Goal: Task Accomplishment & Management: Manage account settings

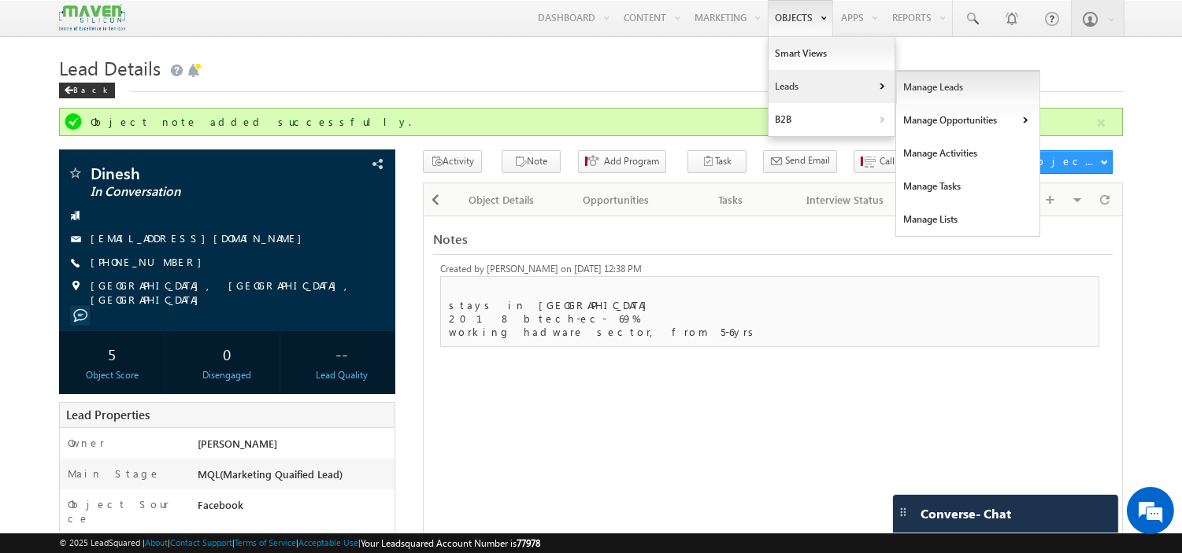
click at [926, 81] on link "Manage Leads" at bounding box center [968, 87] width 144 height 33
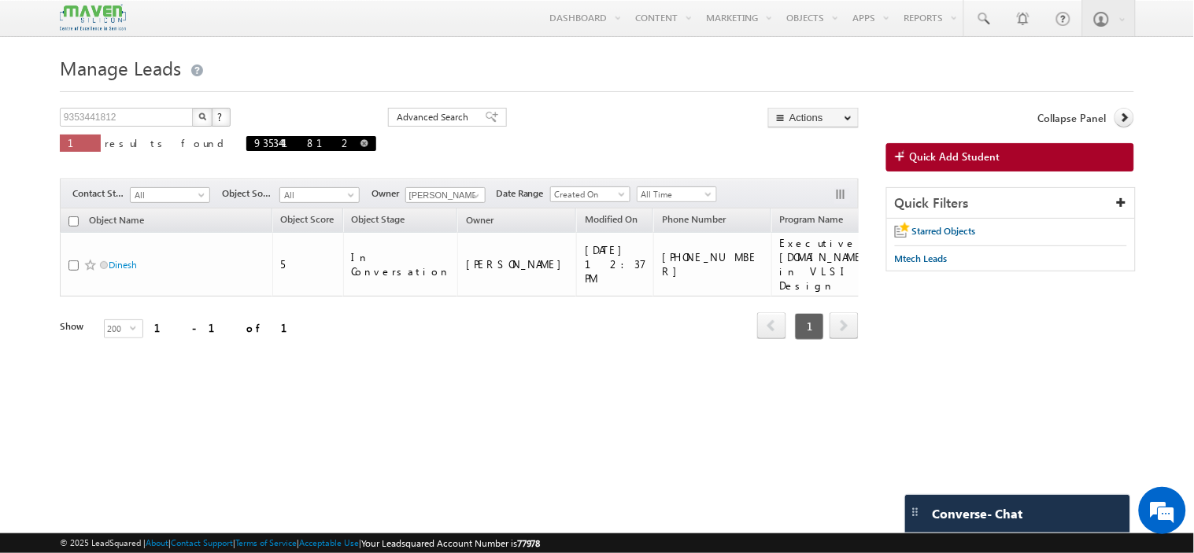
click at [361, 150] on link at bounding box center [365, 142] width 8 height 13
type input "Search Objects"
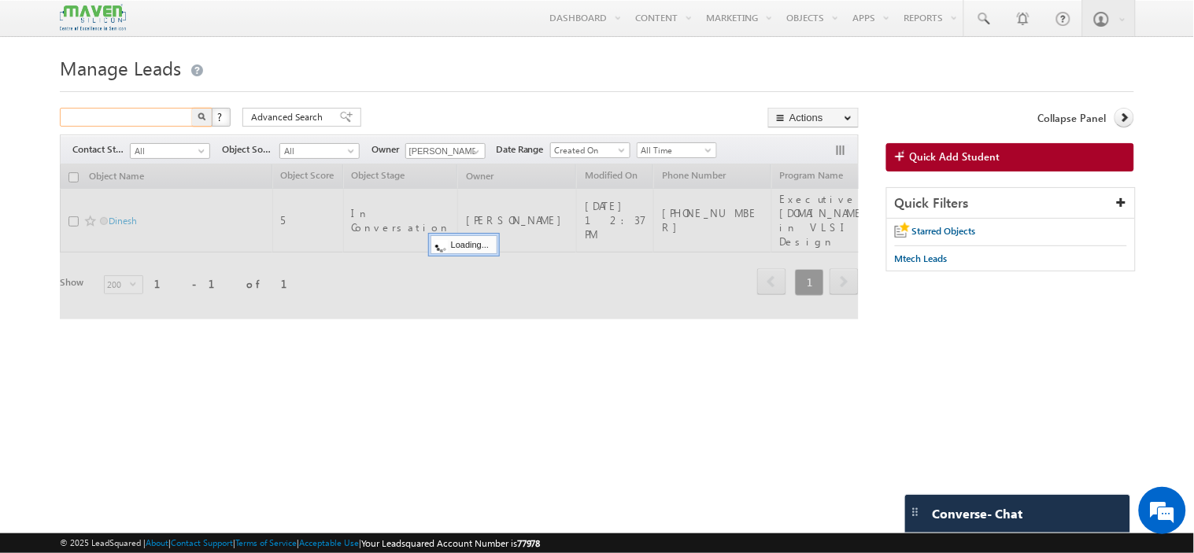
click at [161, 122] on input "text" at bounding box center [127, 117] width 135 height 19
paste input "-9980168387"
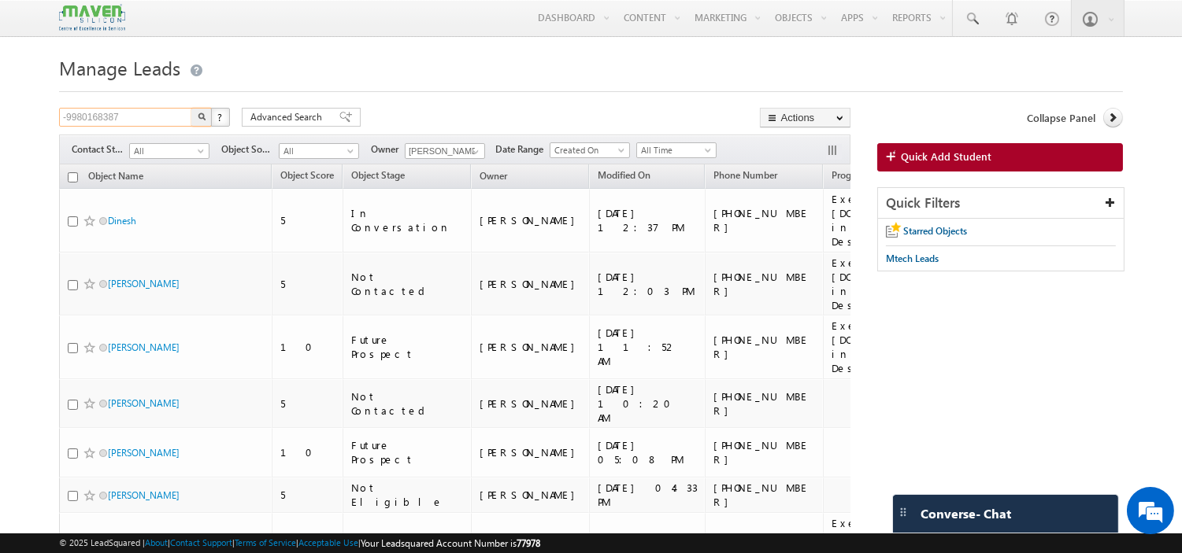
type input "-9980168387"
click at [191, 108] on button "button" at bounding box center [201, 117] width 20 height 19
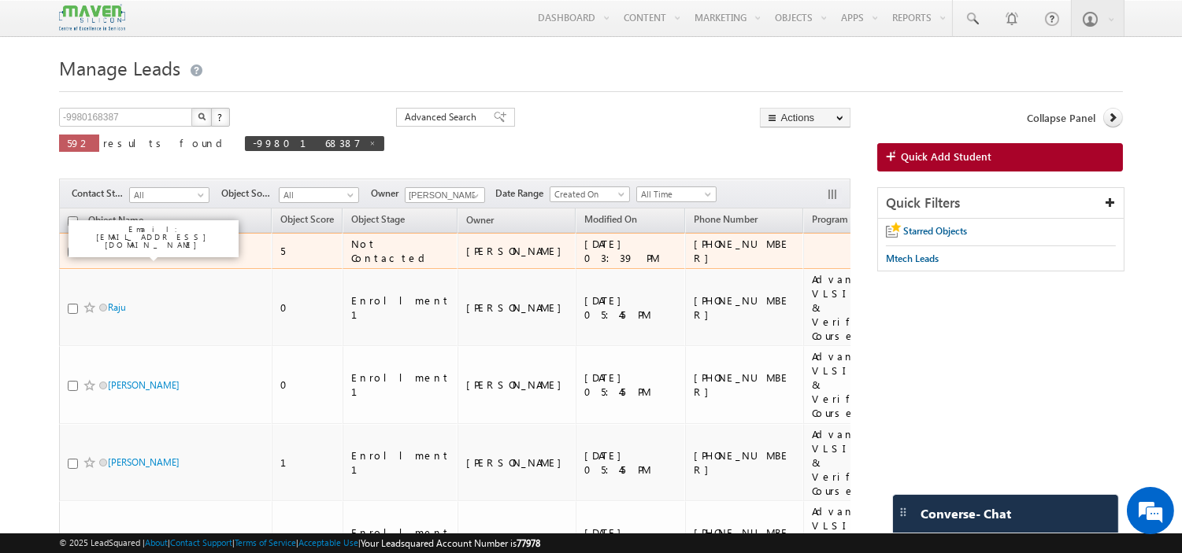
click at [113, 247] on link "Smita kadam" at bounding box center [144, 251] width 72 height 12
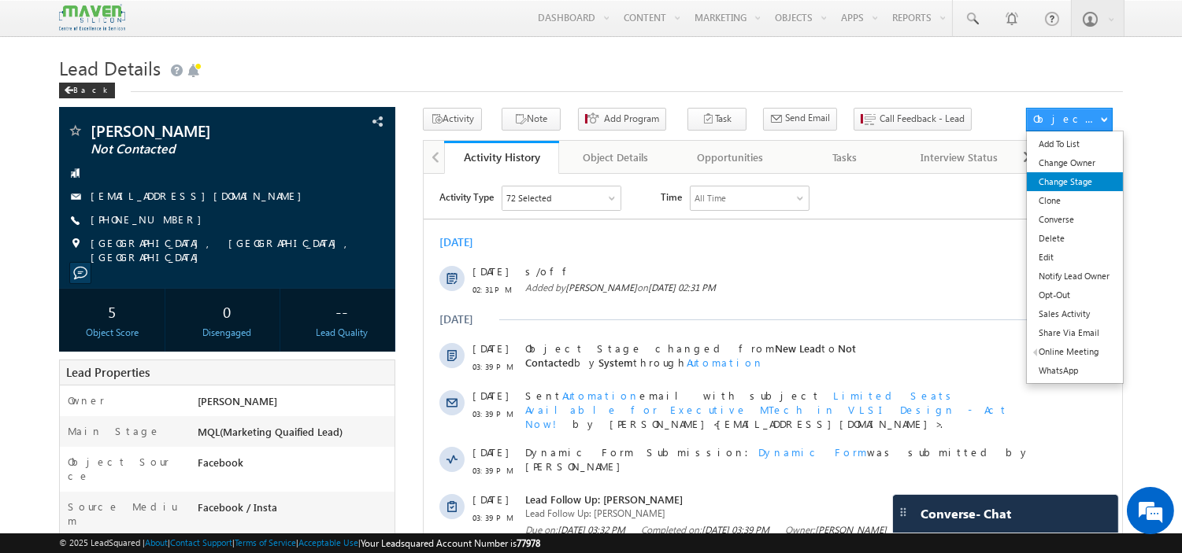
click at [1064, 184] on link "Change Stage" at bounding box center [1074, 181] width 95 height 19
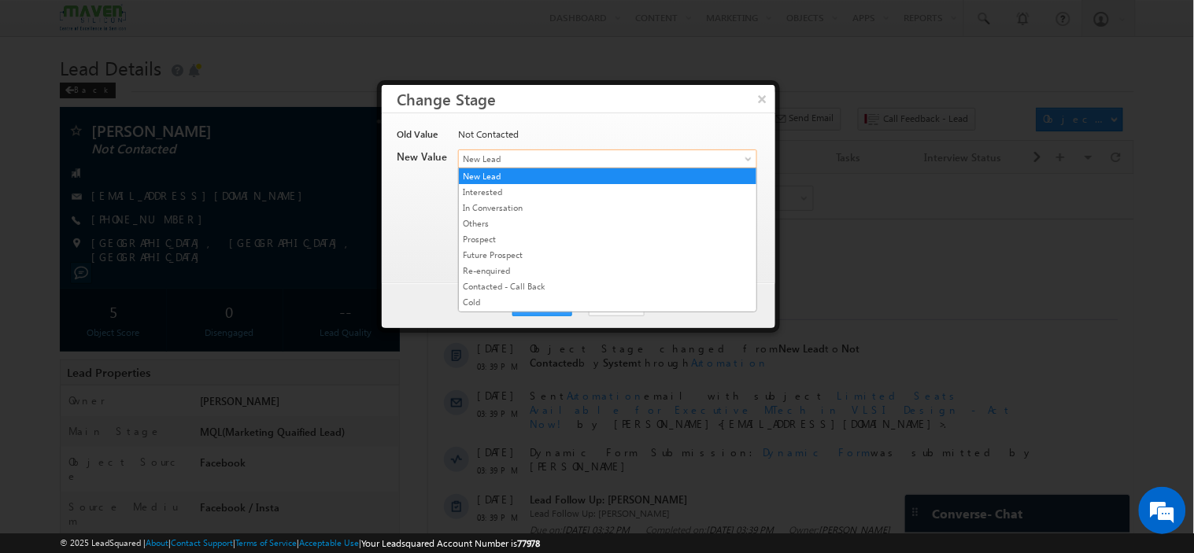
click at [565, 156] on span "New Lead" at bounding box center [582, 159] width 246 height 14
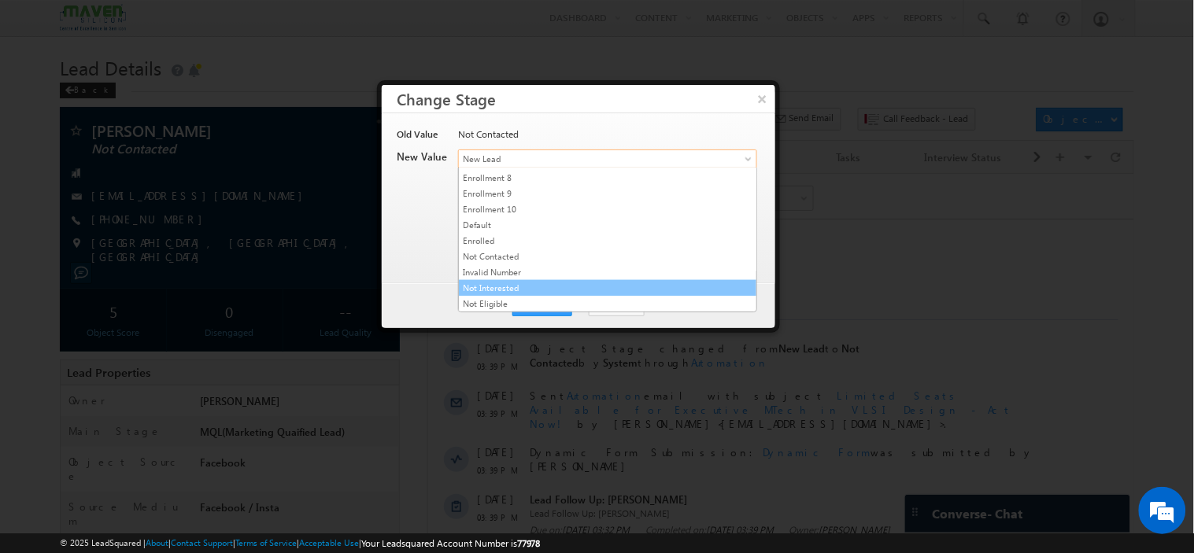
click at [527, 284] on link "Not Interested" at bounding box center [608, 288] width 298 height 14
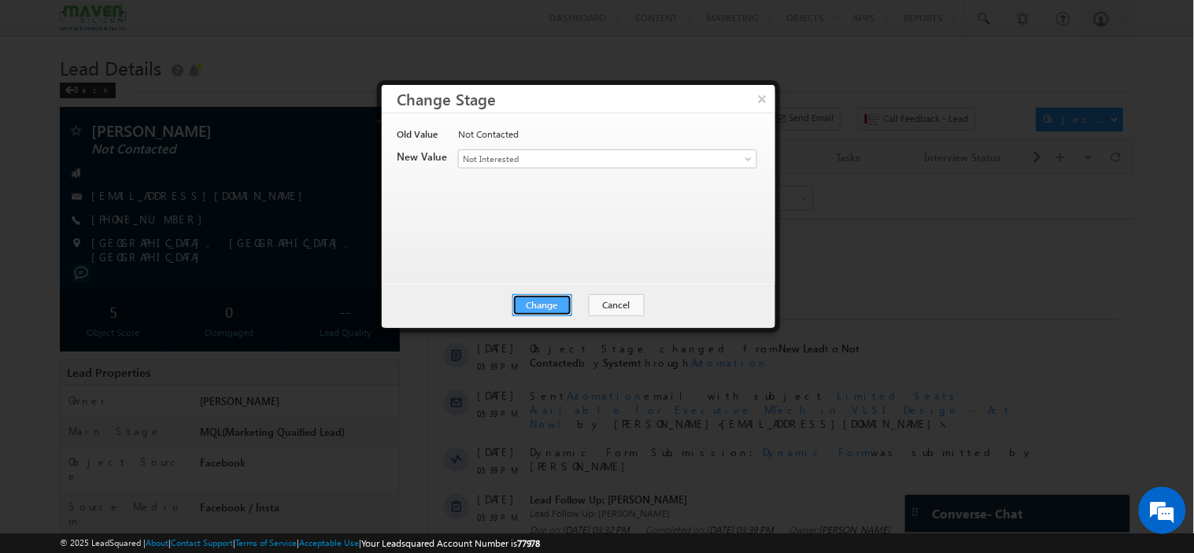
click at [531, 295] on button "Change" at bounding box center [543, 305] width 60 height 22
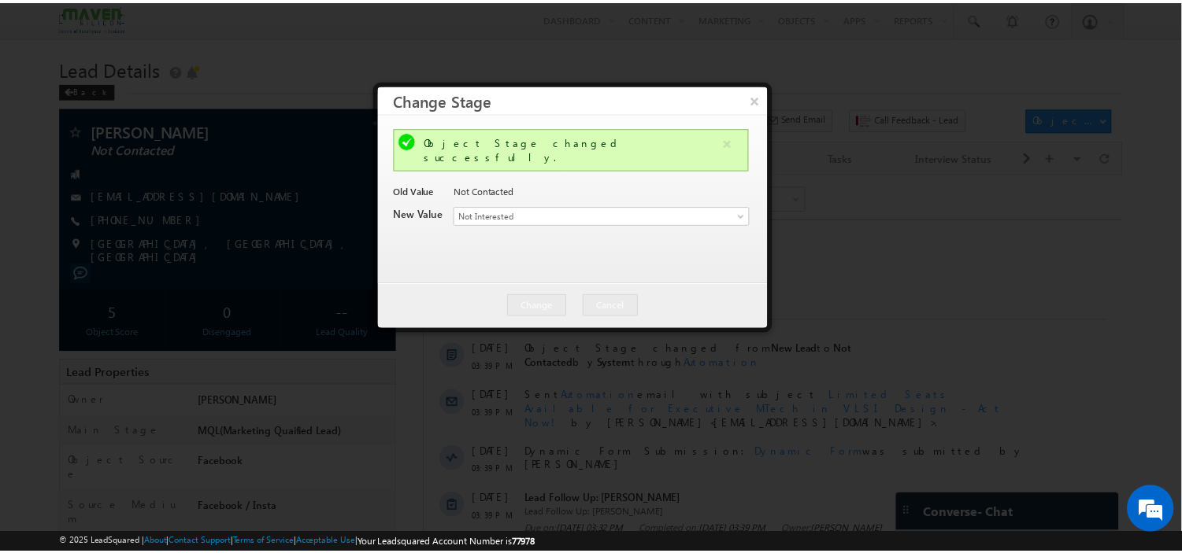
scroll to position [0, 0]
